Goal: Task Accomplishment & Management: Use online tool/utility

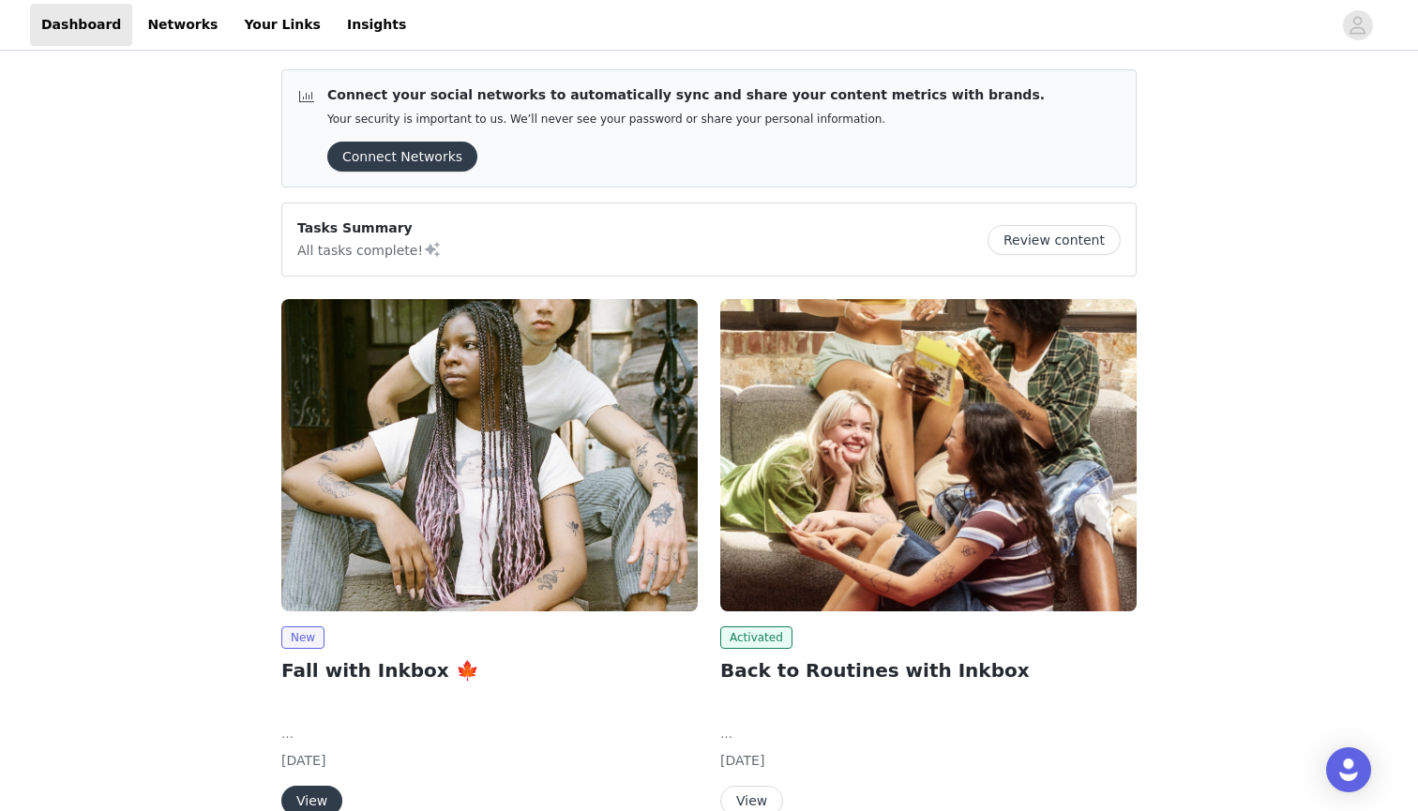
click at [454, 643] on div "New" at bounding box center [489, 637] width 416 height 23
click at [434, 595] on img at bounding box center [489, 455] width 416 height 312
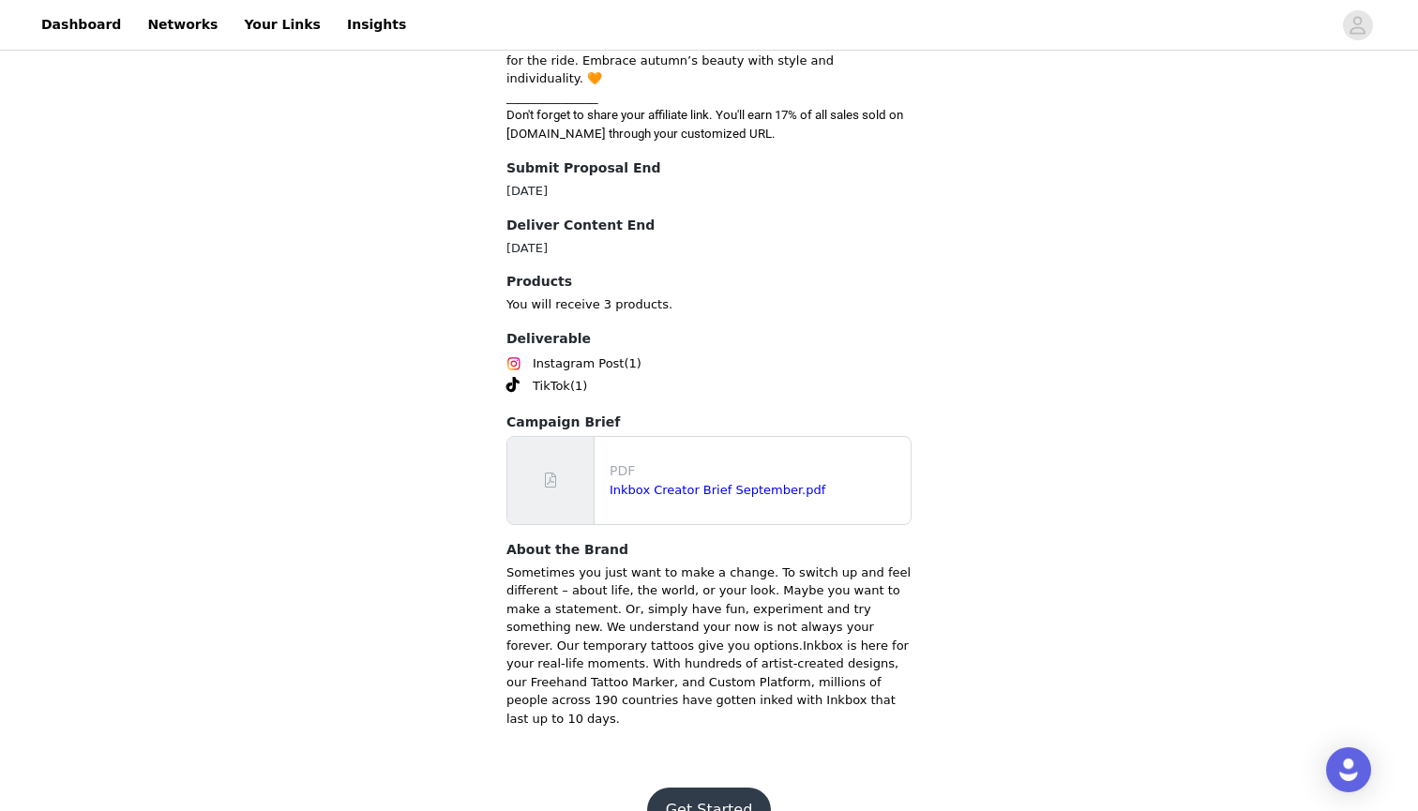
scroll to position [768, 0]
click at [704, 790] on button "Get Started" at bounding box center [709, 812] width 125 height 45
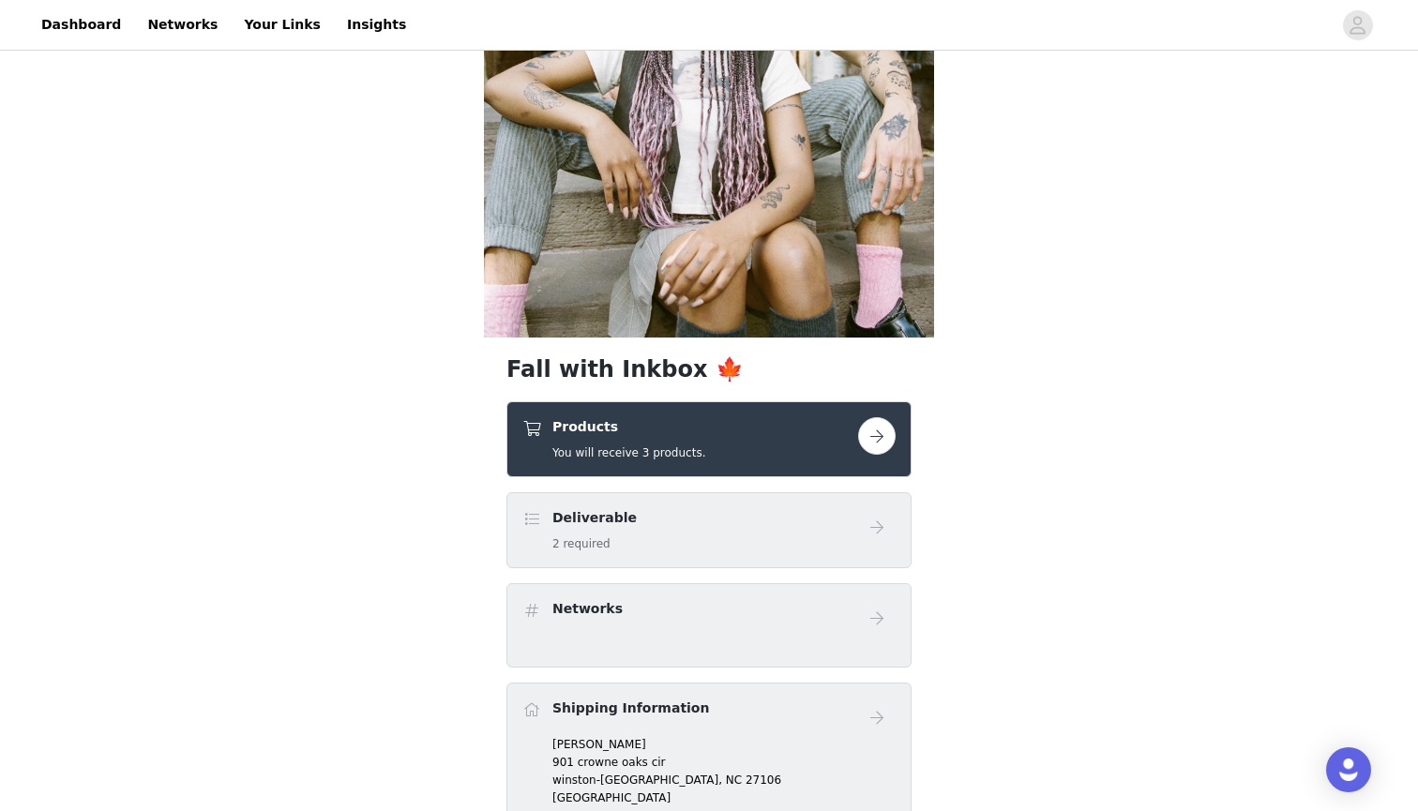
scroll to position [388, 0]
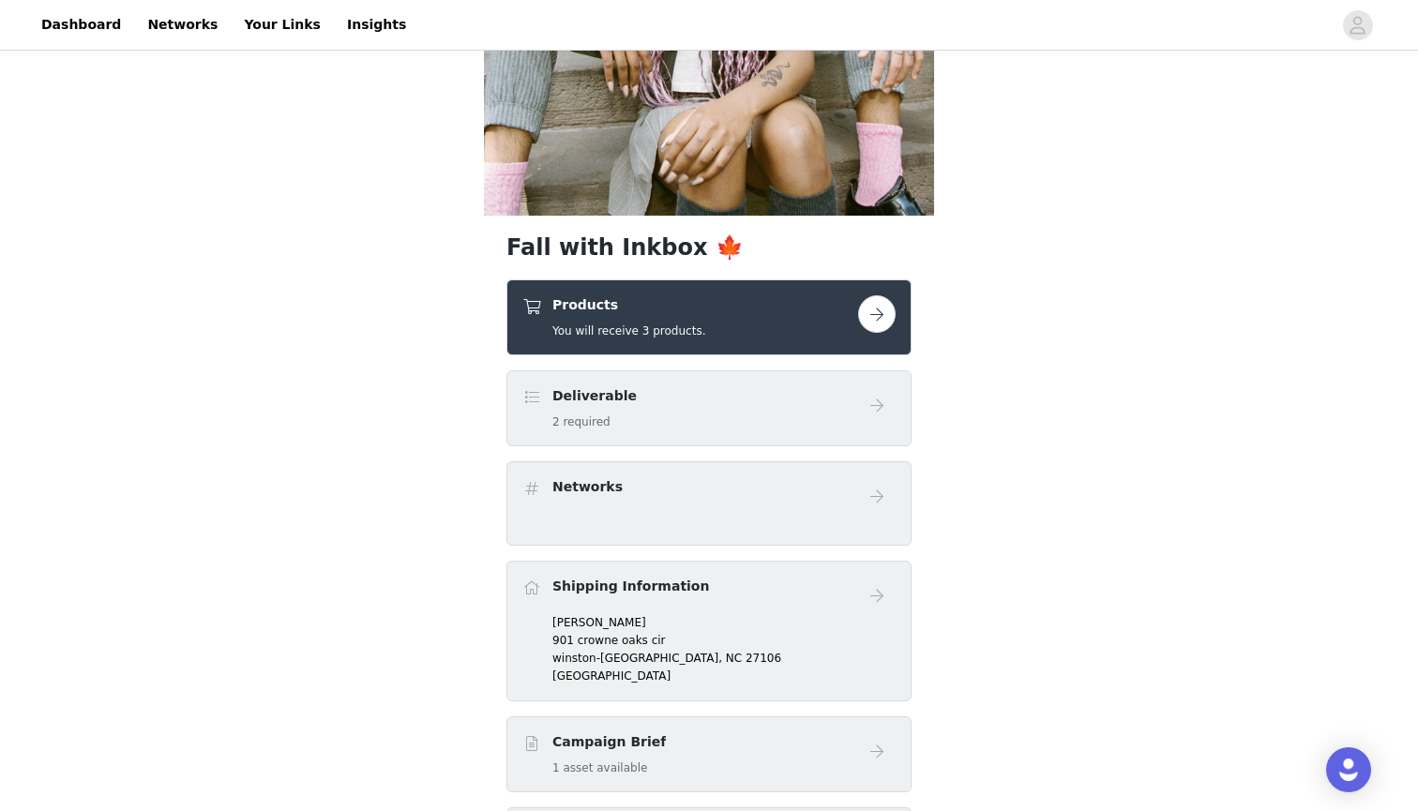
click at [881, 338] on div "Products You will receive 3 products." at bounding box center [708, 317] width 373 height 44
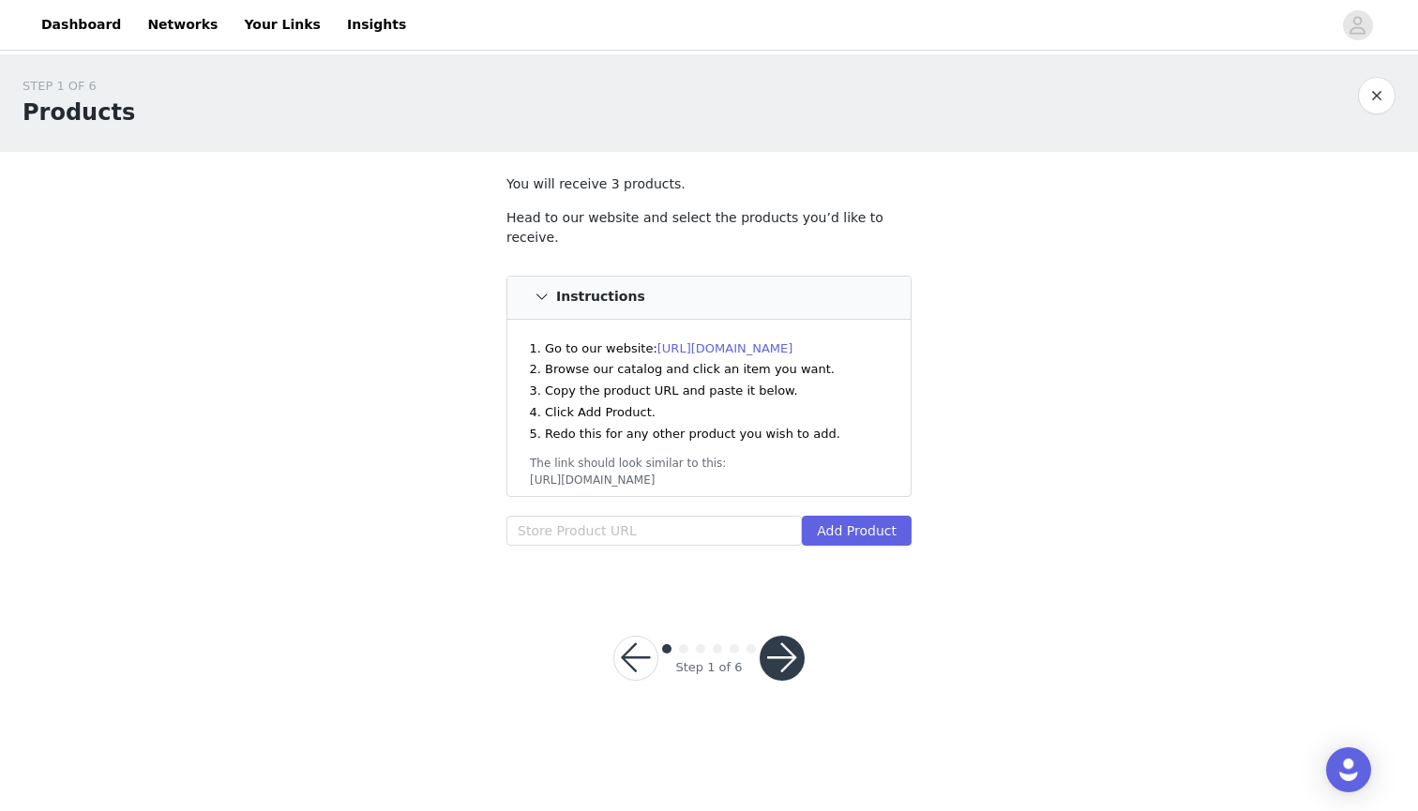
click at [723, 494] on div "Head to our website and select the products you’d like to receive. Instructions…" at bounding box center [708, 381] width 405 height 346
click at [723, 516] on input "text" at bounding box center [653, 531] width 295 height 30
paste input "[URL][DOMAIN_NAME]"
type input "[URL][DOMAIN_NAME]"
click at [896, 486] on div "Head to our website and select the products you’d like to receive. Instructions…" at bounding box center [708, 381] width 405 height 346
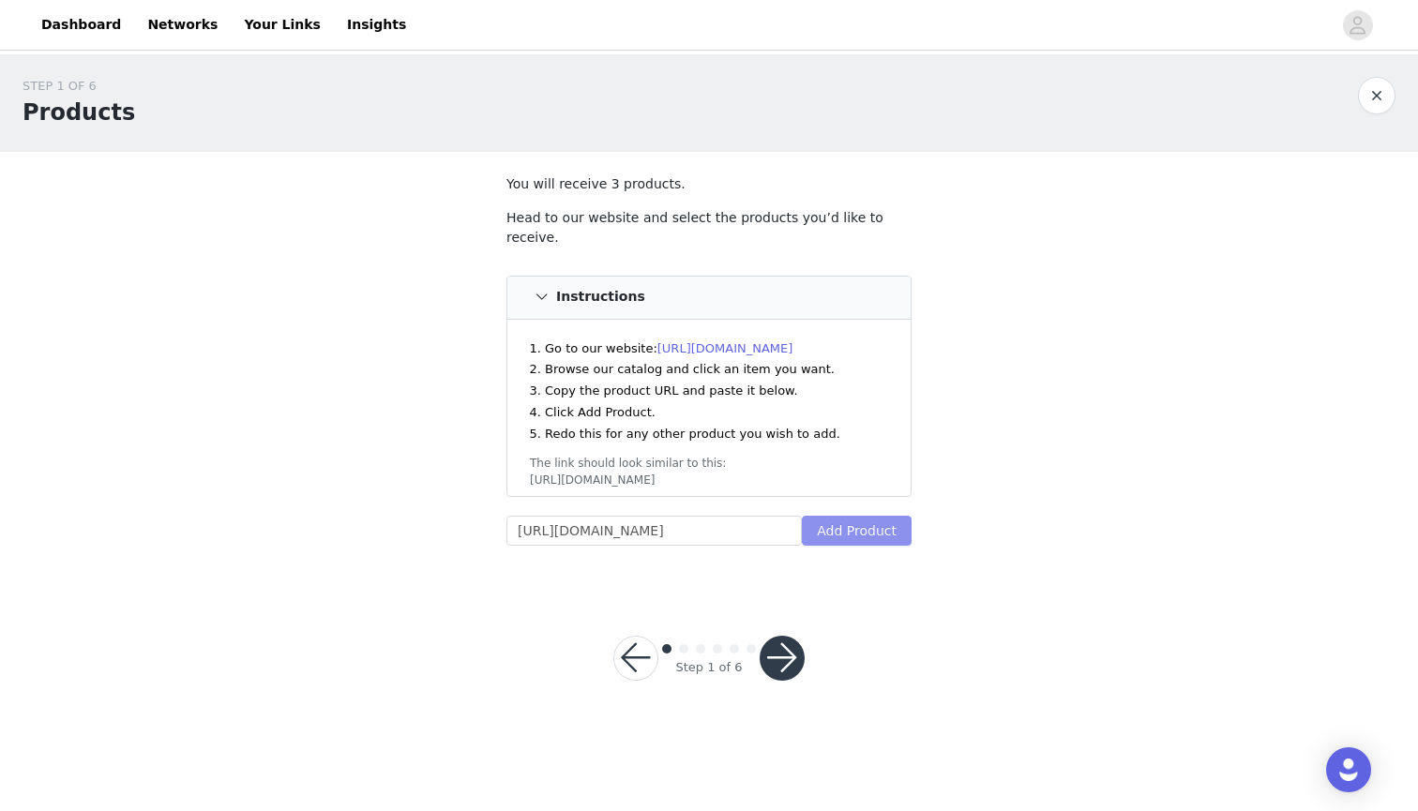
click at [891, 516] on button "Add Product" at bounding box center [857, 531] width 110 height 30
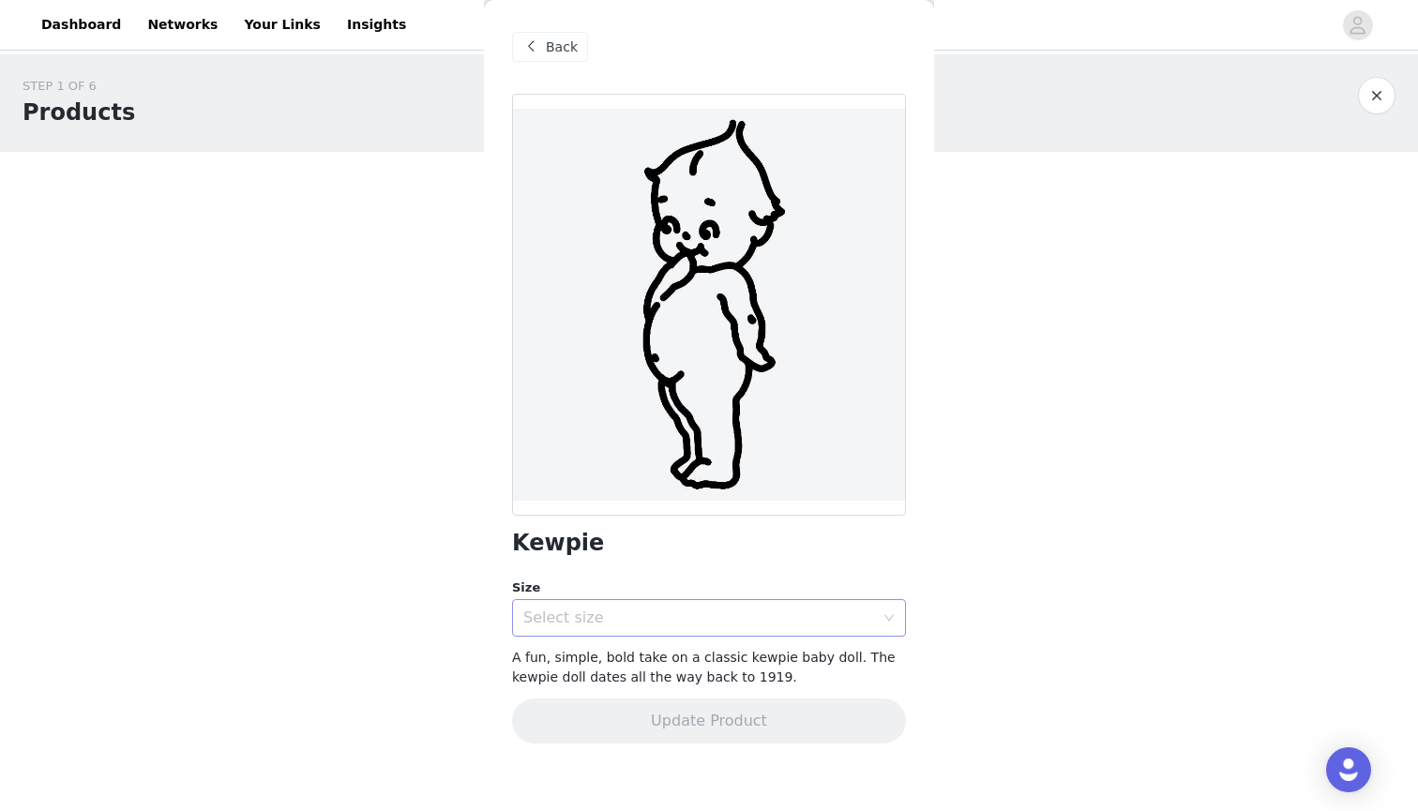
click at [760, 610] on div "Select size" at bounding box center [698, 618] width 351 height 19
click at [740, 648] on li "3 x 3 in" at bounding box center [709, 658] width 394 height 30
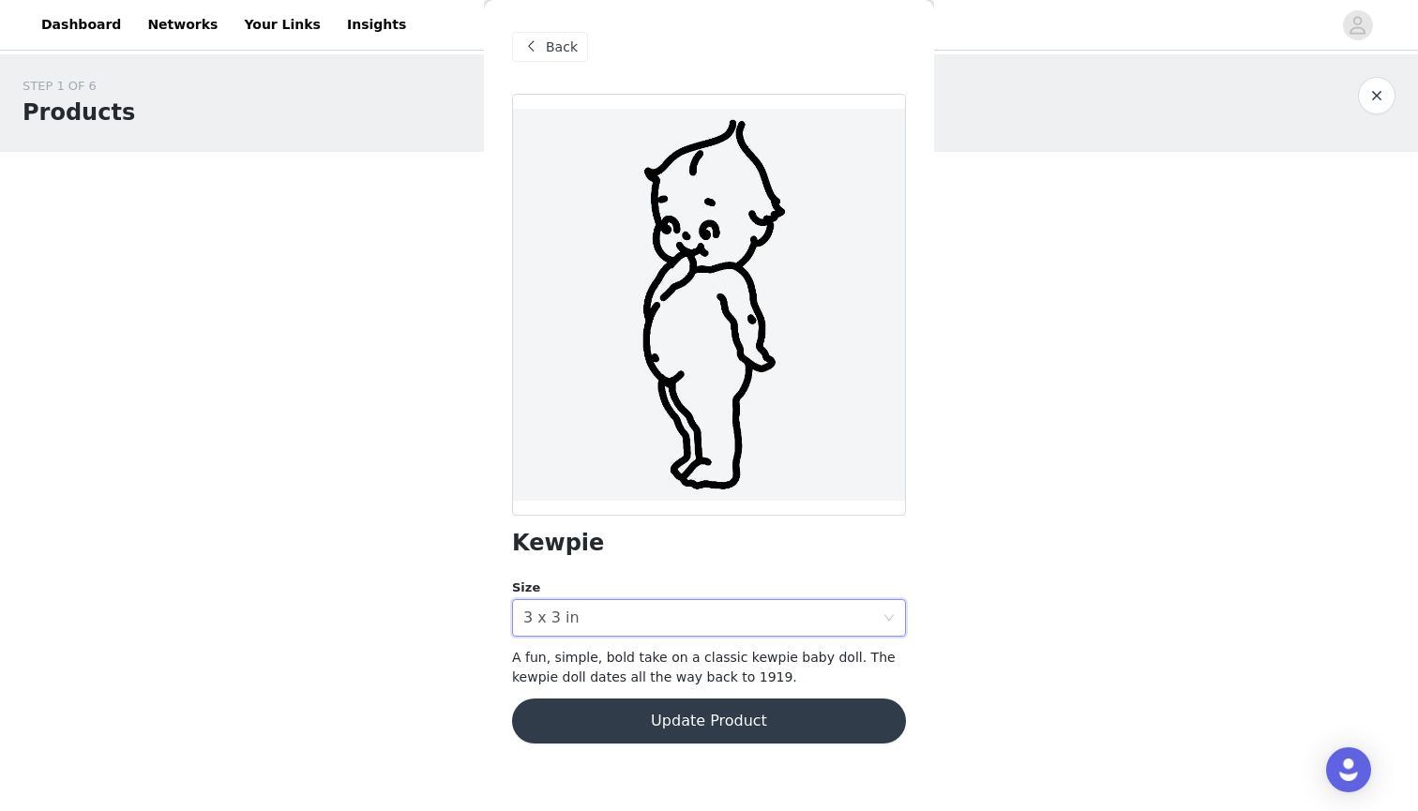
click at [740, 740] on button "Update Product" at bounding box center [709, 721] width 394 height 45
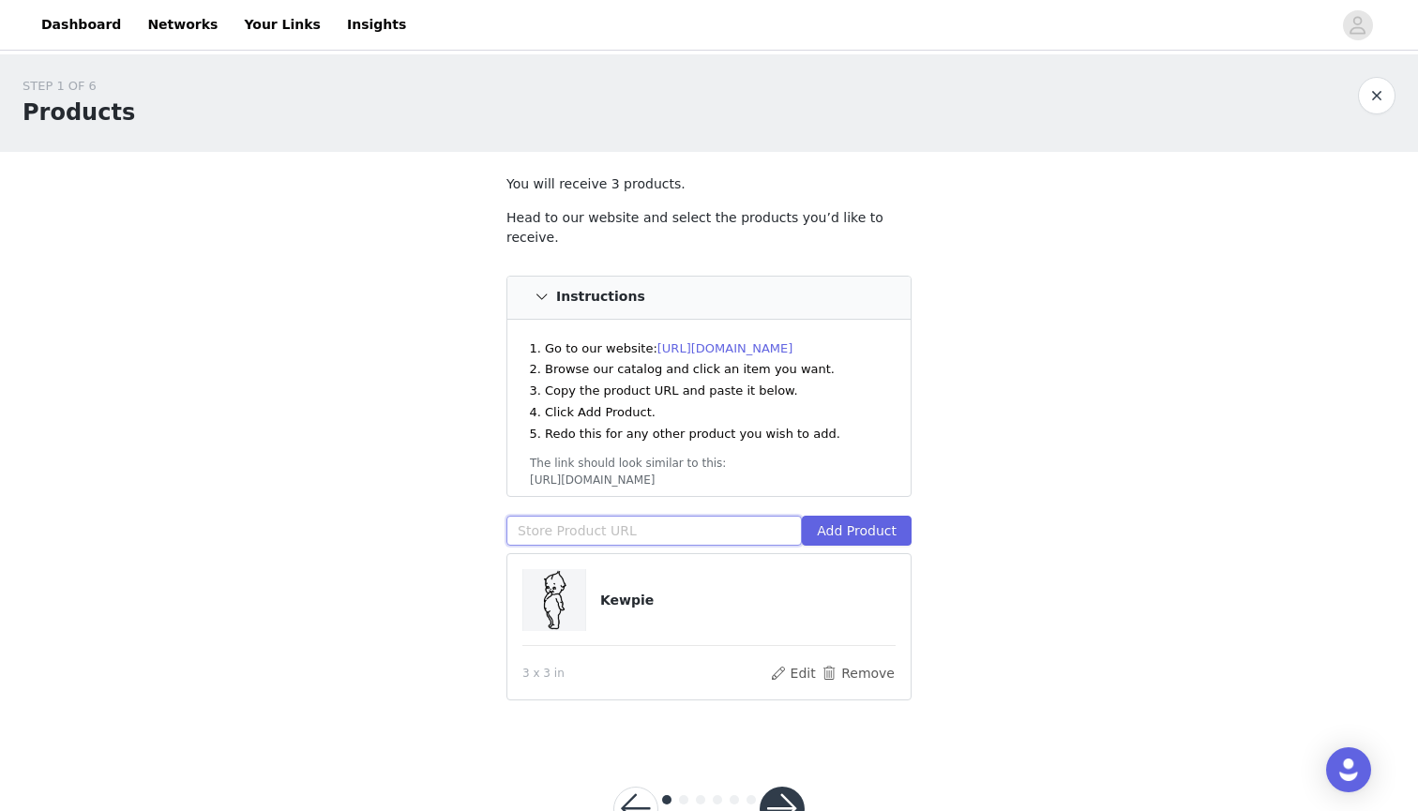
click at [727, 516] on input "text" at bounding box center [653, 531] width 295 height 30
paste input "[URL][DOMAIN_NAME]"
type input "[URL][DOMAIN_NAME]"
click at [866, 516] on button "Add Product" at bounding box center [857, 531] width 110 height 30
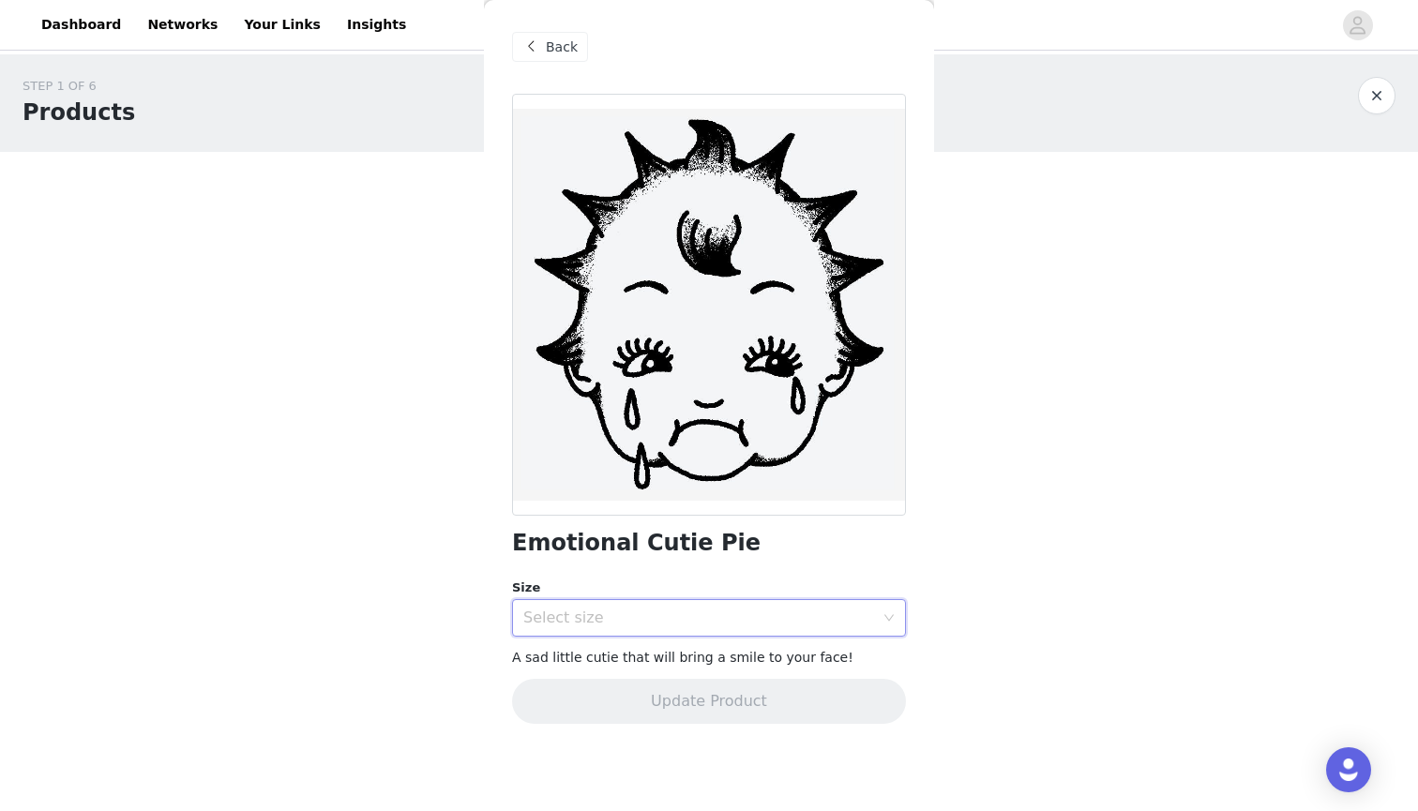
click at [546, 605] on div "Select size" at bounding box center [702, 618] width 359 height 36
click at [591, 648] on li "3 x 3 in" at bounding box center [709, 658] width 394 height 30
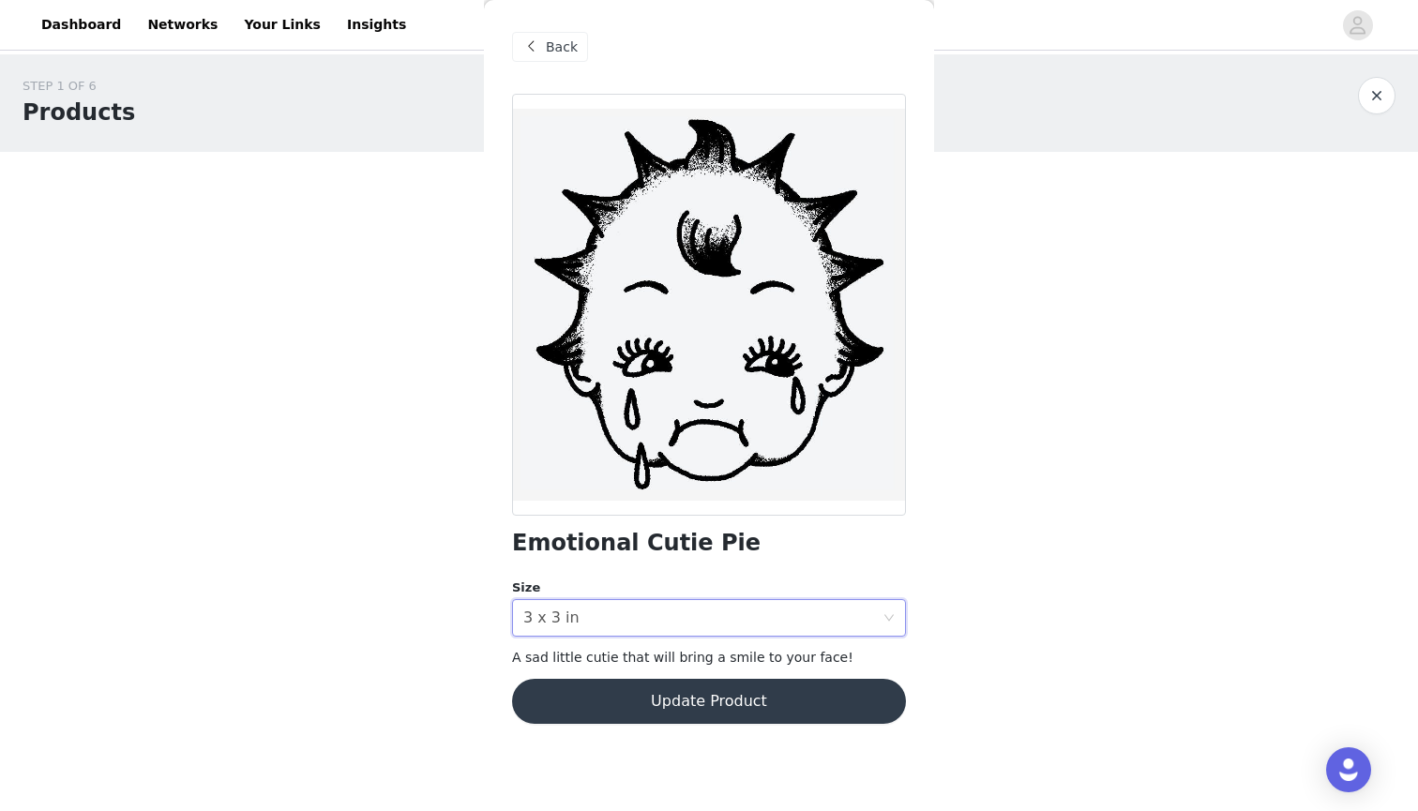
click at [625, 693] on button "Update Product" at bounding box center [709, 701] width 394 height 45
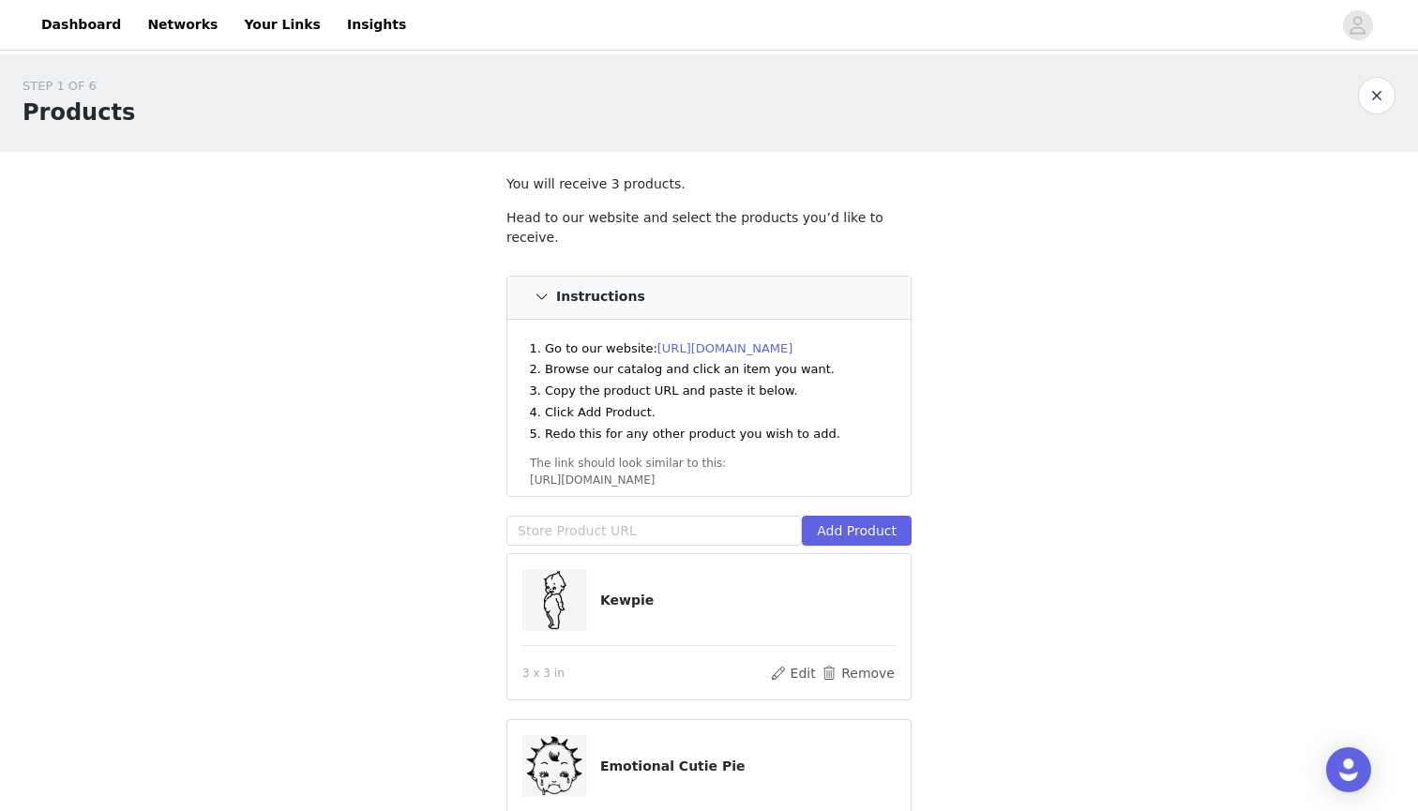
click at [788, 2] on header "Dashboard Networks Your Links Insights" at bounding box center [709, 25] width 1418 height 51
